Goal: Check status: Check status

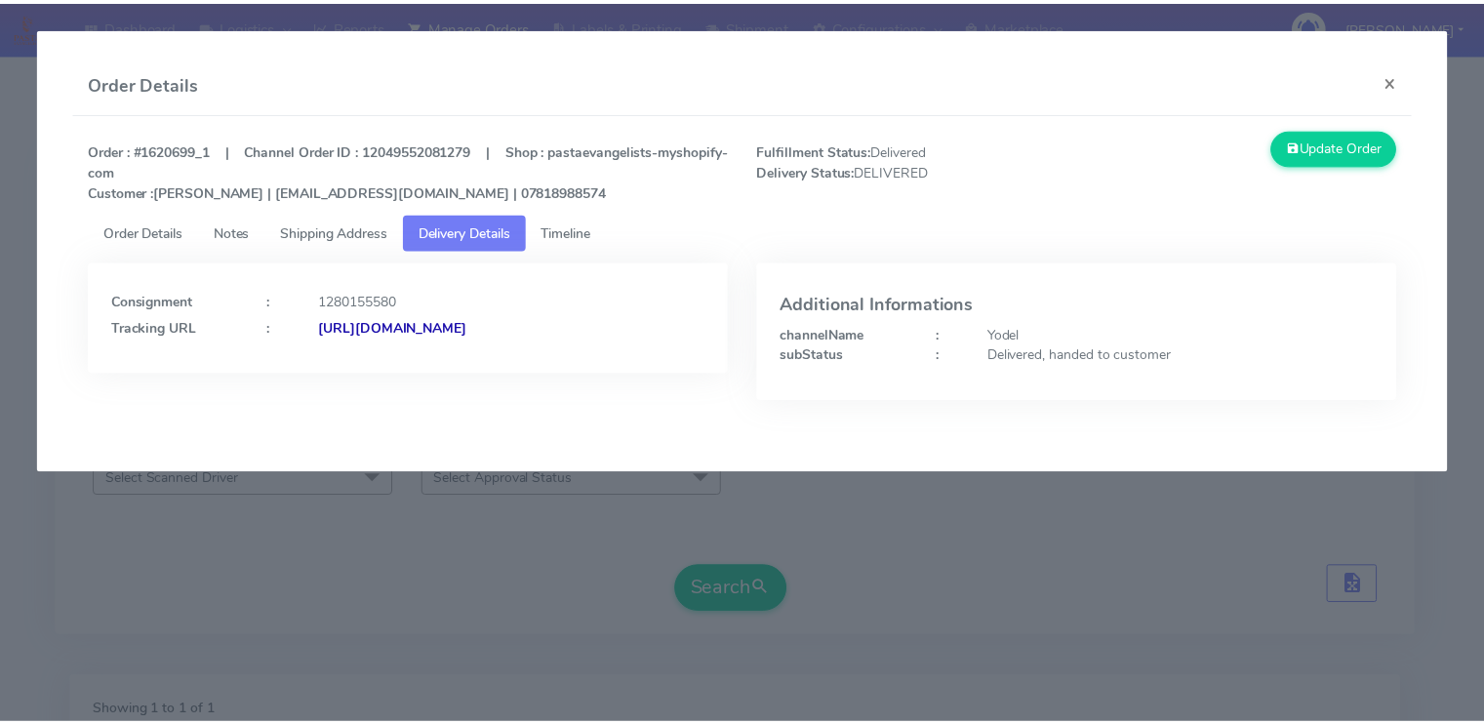
scroll to position [281, 0]
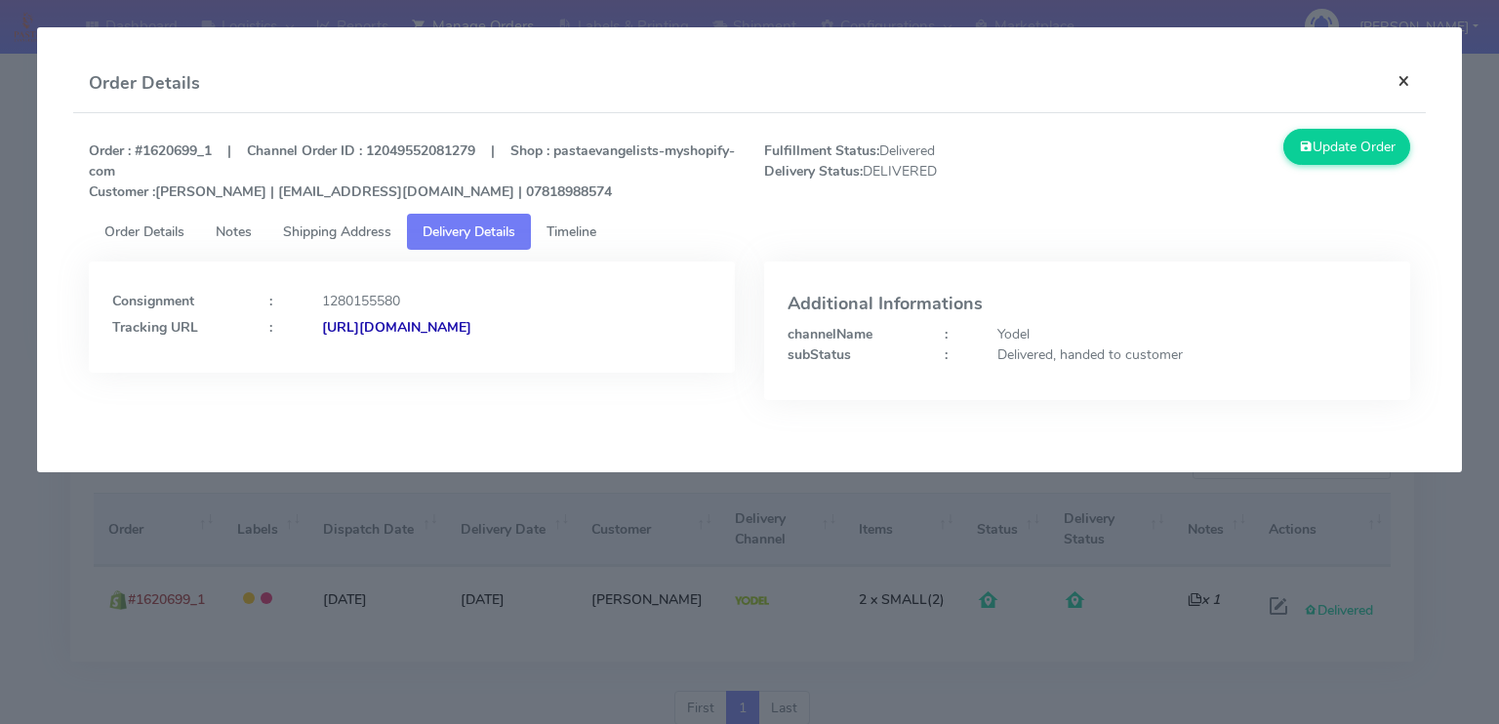
click at [1404, 85] on button "×" at bounding box center [1404, 81] width 44 height 52
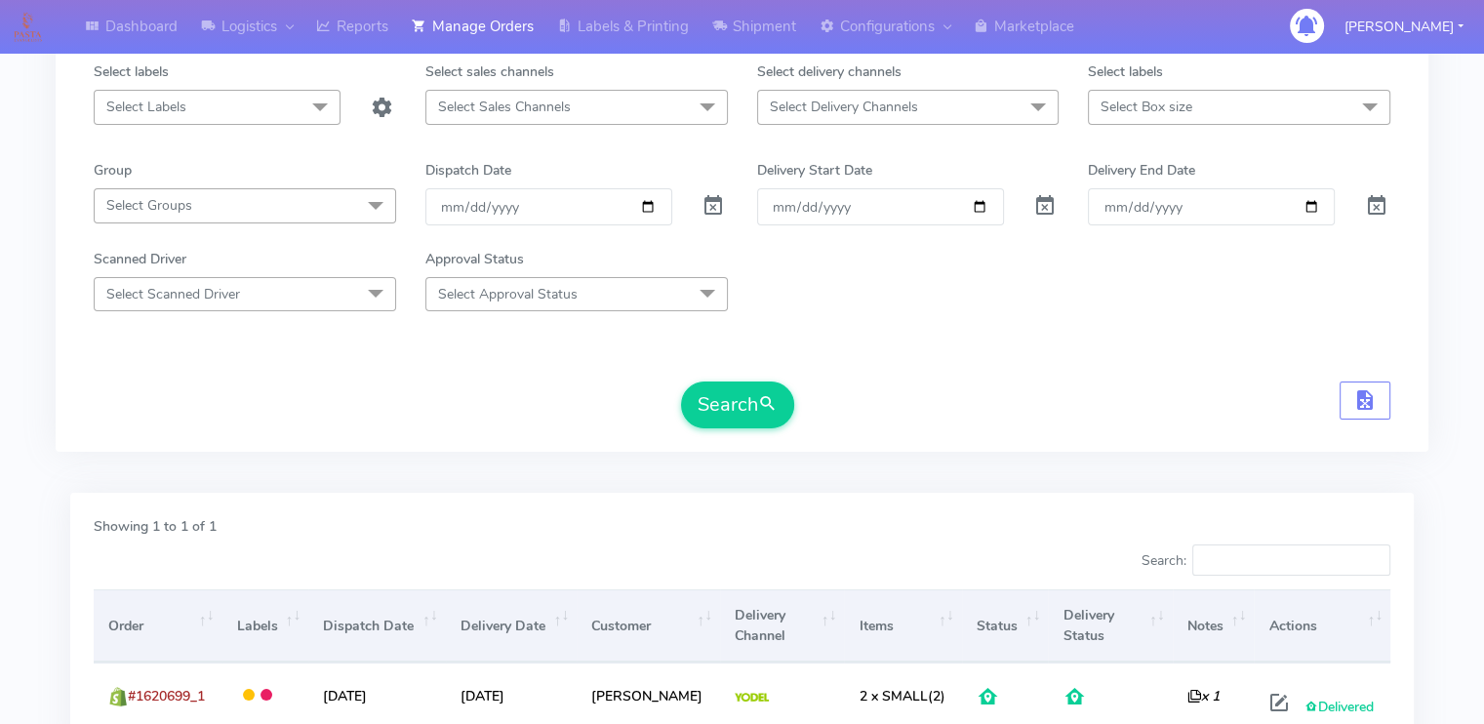
scroll to position [0, 0]
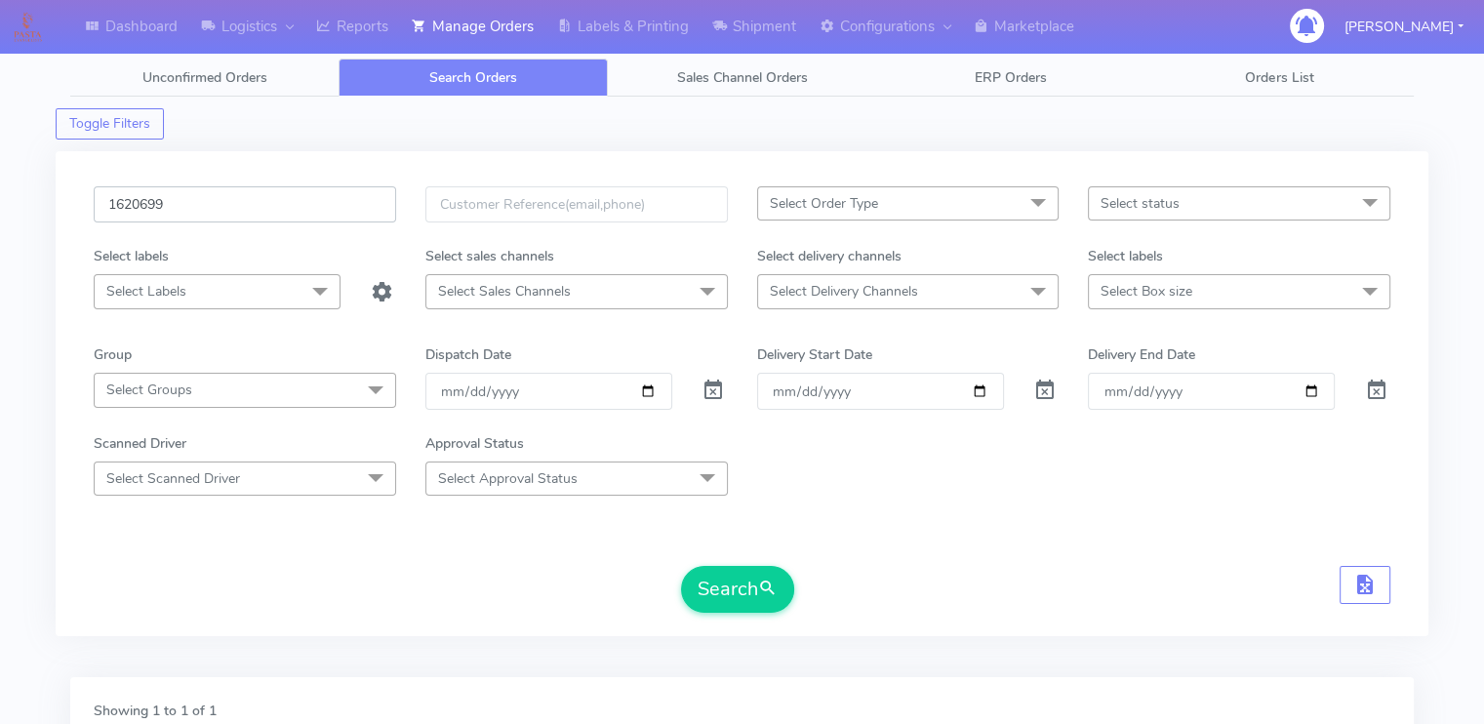
click at [227, 197] on input "1620699" at bounding box center [245, 204] width 302 height 36
paste input "2339"
click at [681, 566] on button "Search" at bounding box center [737, 589] width 113 height 47
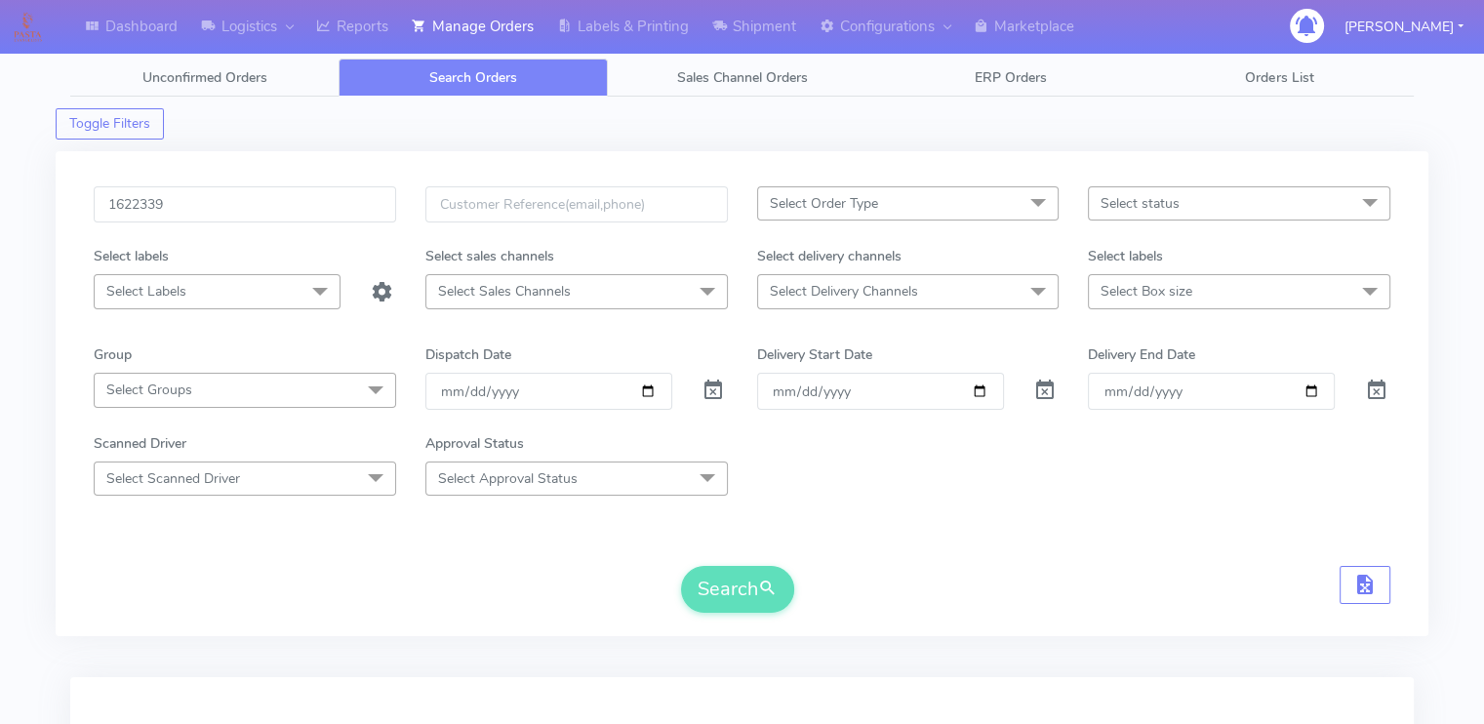
click at [342, 549] on form "1622339 Select Order Type Select All MEALS ATAVI One Off Pasta Club Gift Kit Ev…" at bounding box center [742, 399] width 1297 height 426
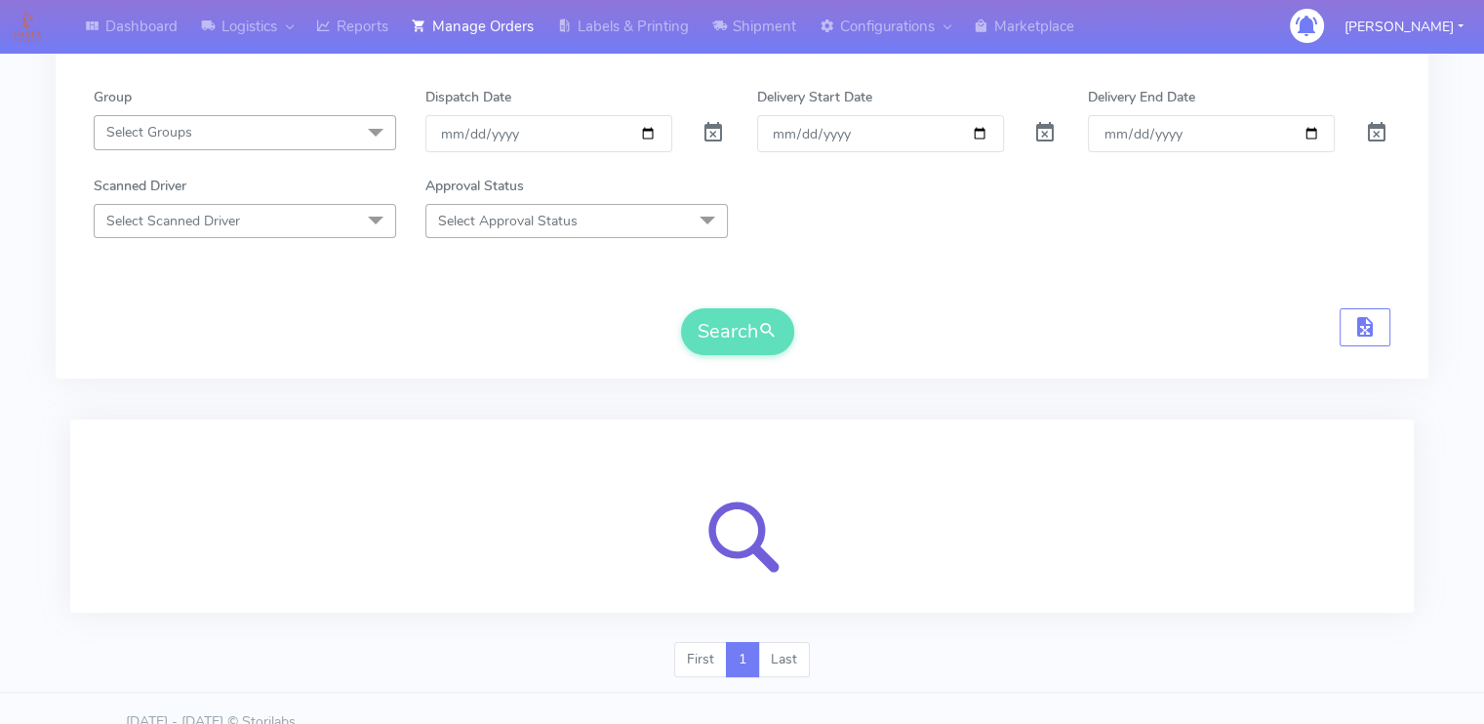
scroll to position [281, 0]
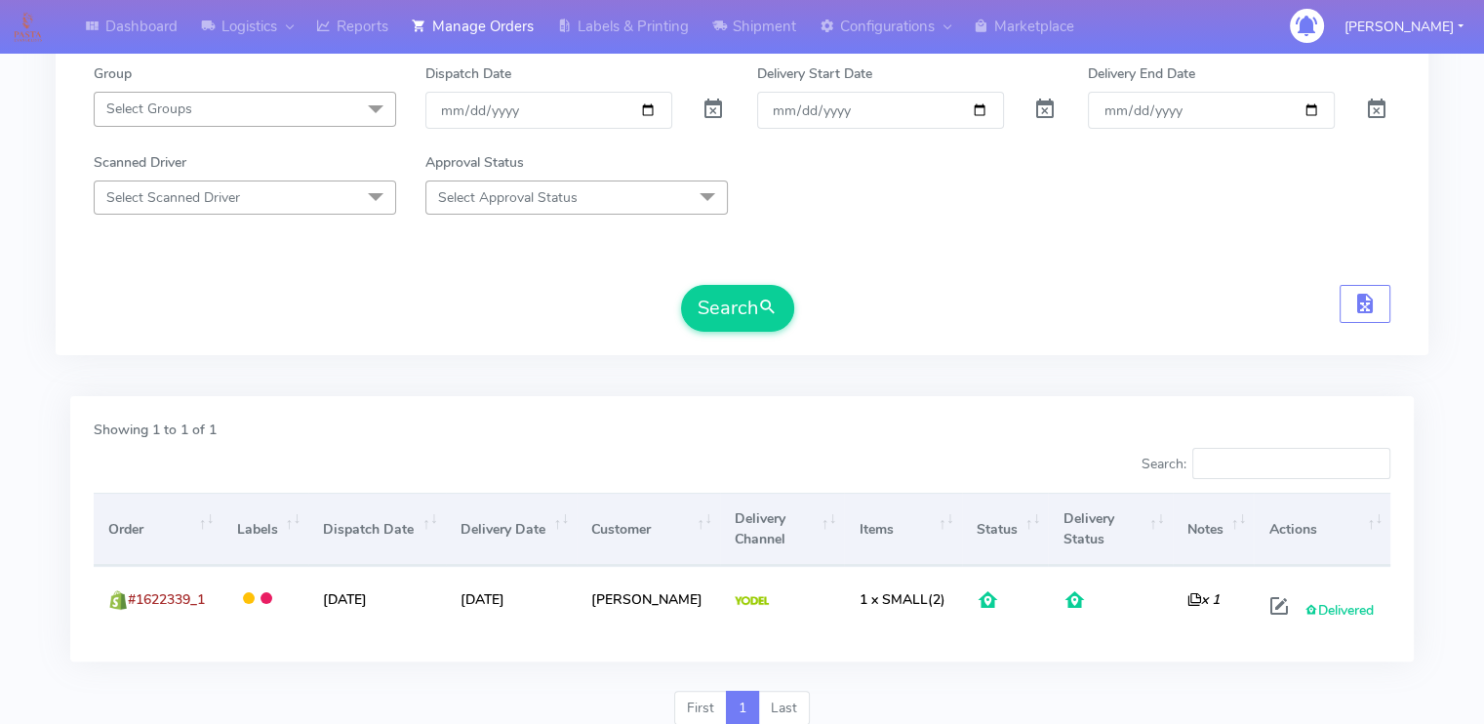
click at [356, 344] on div "1622339 Select Order Type Select All MEALS ATAVI One Off Pasta Club Gift Kit Ev…" at bounding box center [742, 112] width 1373 height 485
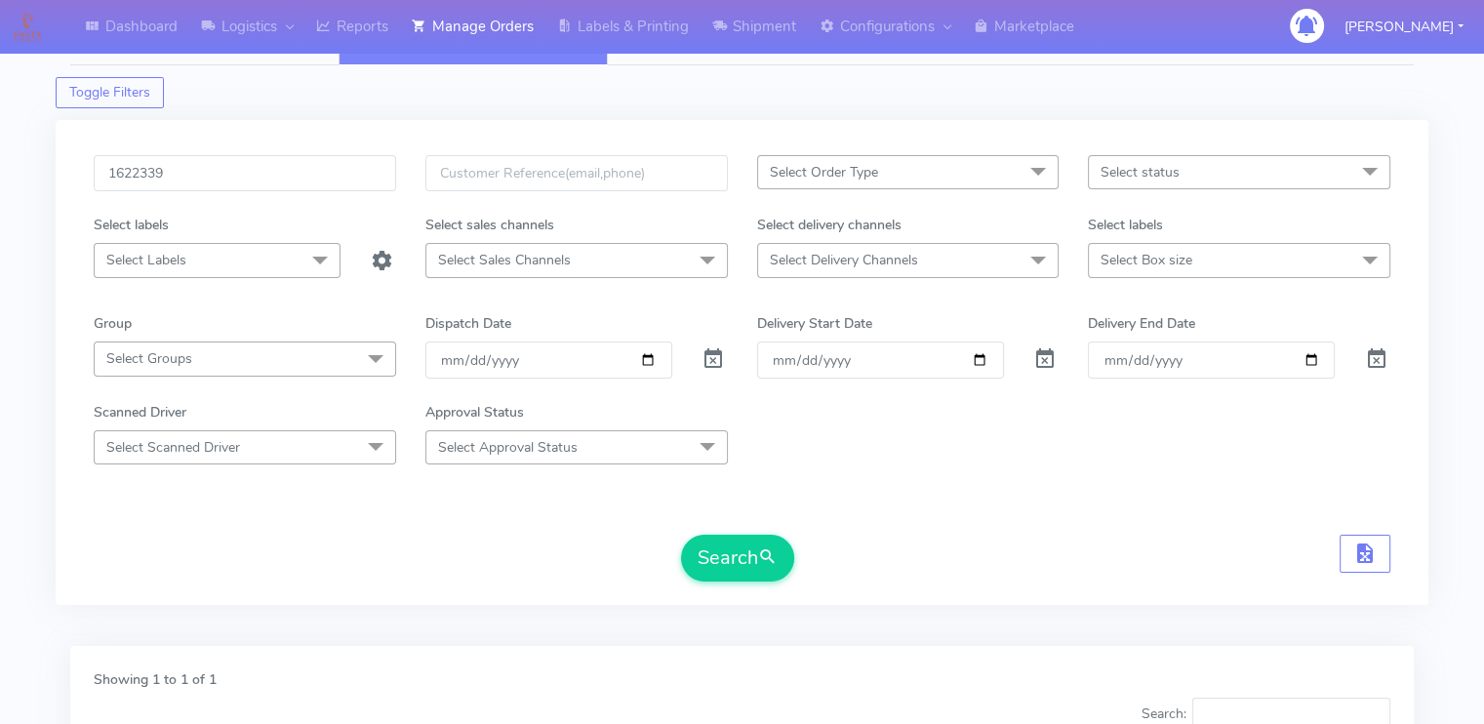
scroll to position [0, 0]
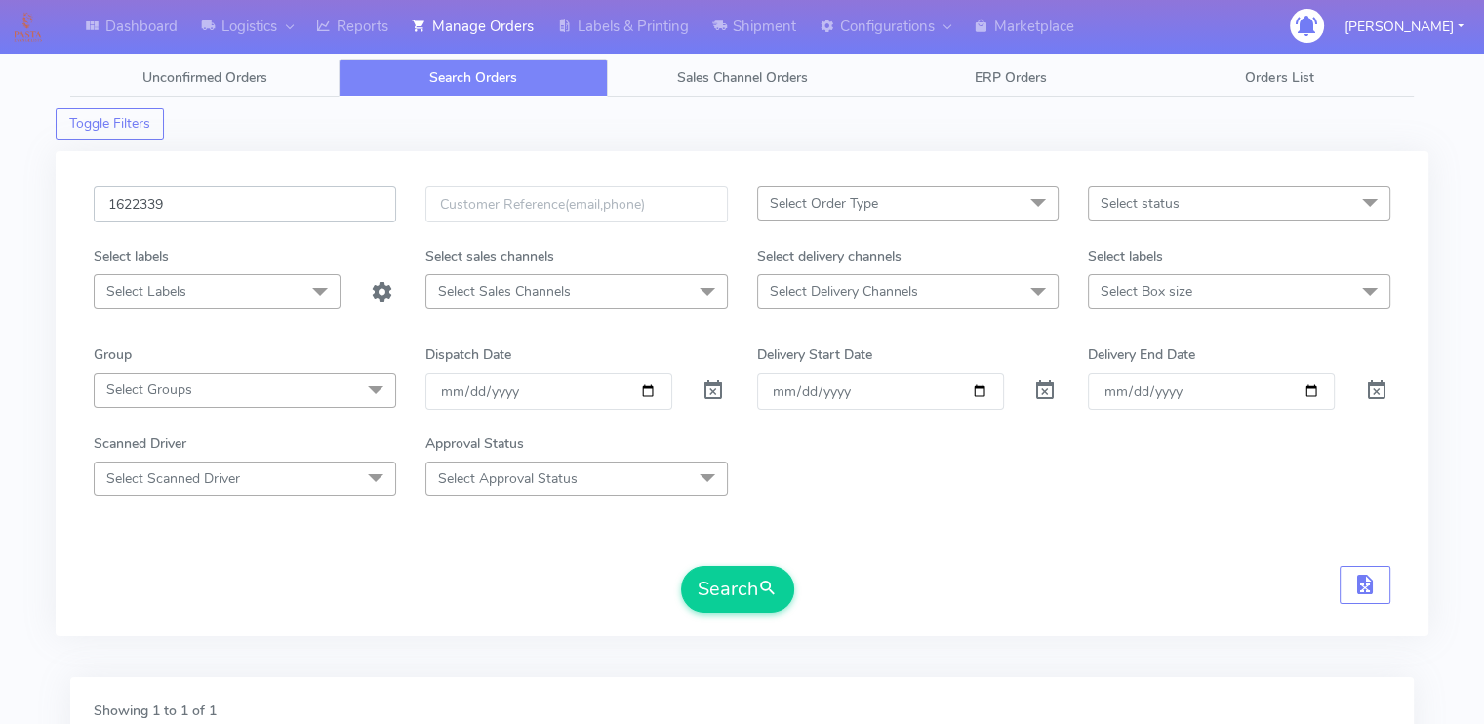
click at [233, 199] on input "1622339" at bounding box center [245, 204] width 302 height 36
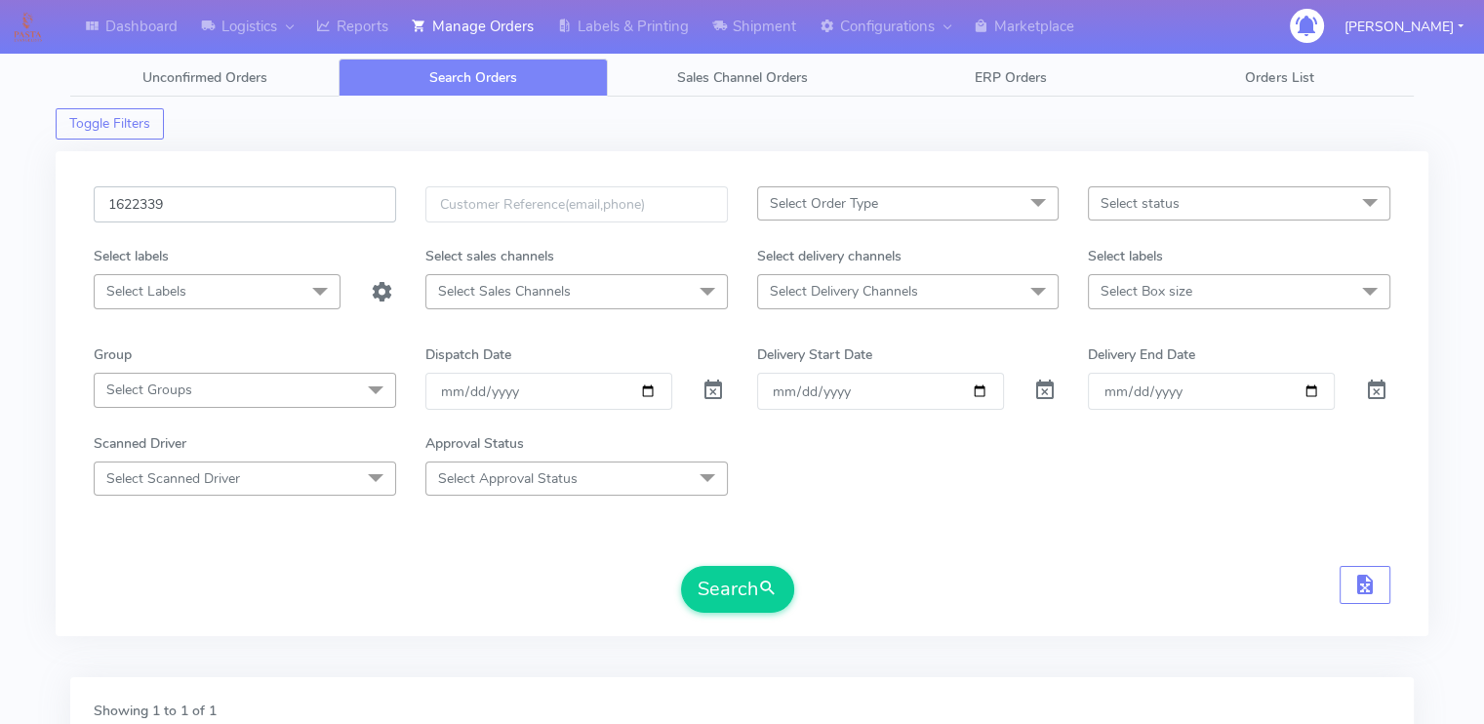
paste input "1919"
type input "1619199"
click at [681, 566] on button "Search" at bounding box center [737, 589] width 113 height 47
click at [219, 604] on div "Search" at bounding box center [742, 589] width 1297 height 47
